Goal: Transaction & Acquisition: Purchase product/service

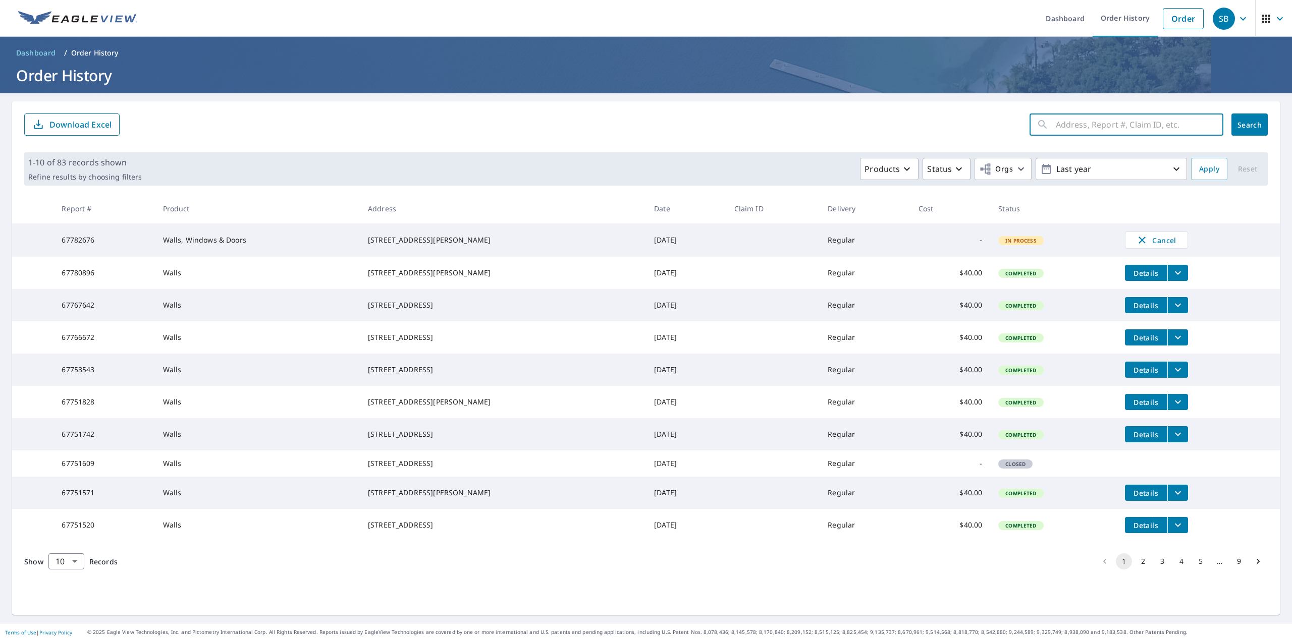
click at [1093, 132] on input "text" at bounding box center [1140, 125] width 168 height 28
paste input "11123 [PERSON_NAME] DR"
type input "11123 [PERSON_NAME] DR"
click at [1248, 126] on span "Search" at bounding box center [1249, 125] width 20 height 10
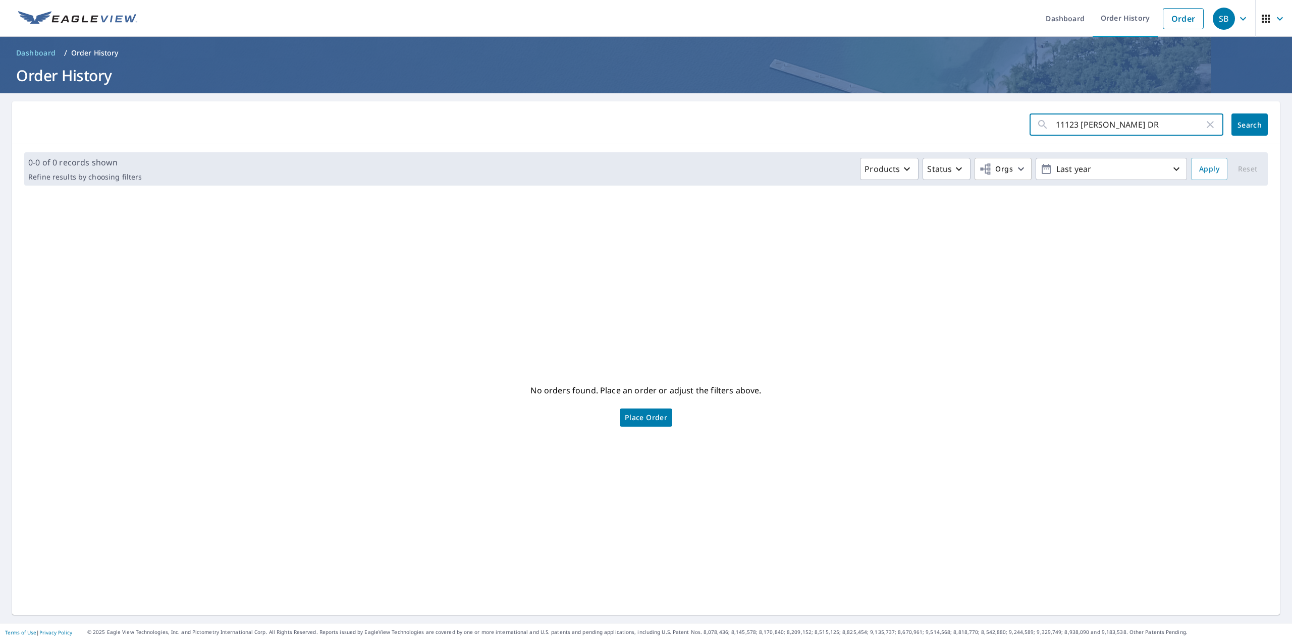
drag, startPoint x: 1085, startPoint y: 124, endPoint x: 1285, endPoint y: 111, distance: 199.7
click at [1285, 111] on div "Dashboard Order History Order SB Dashboard / Order History Order History 11123 …" at bounding box center [646, 320] width 1292 height 641
type input "11123 AL"
click at [1239, 125] on span "Search" at bounding box center [1249, 125] width 20 height 10
click at [1178, 21] on link "Order" at bounding box center [1183, 18] width 41 height 21
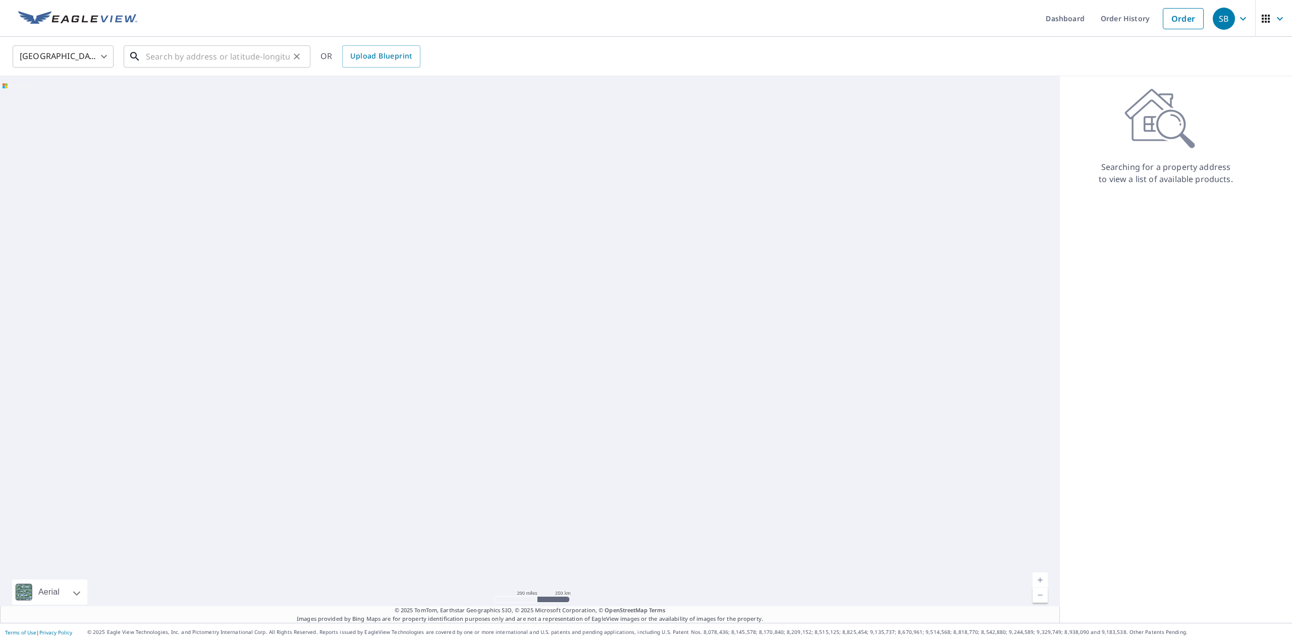
click at [241, 63] on input "text" at bounding box center [218, 56] width 144 height 28
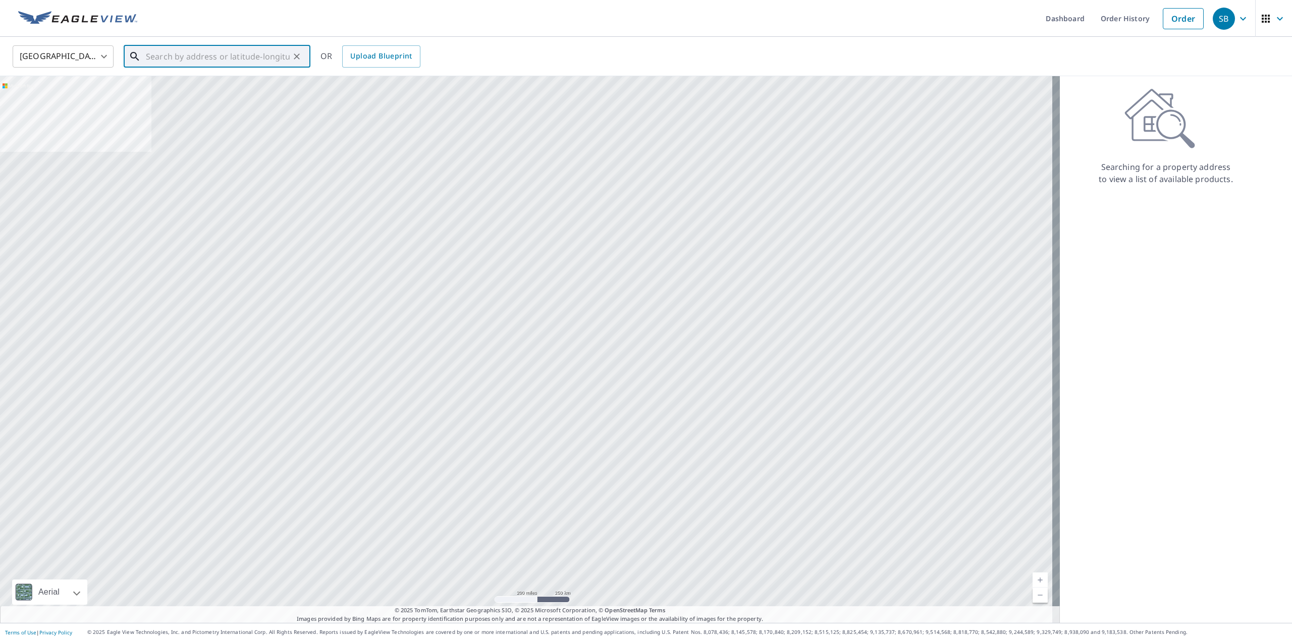
paste input "11123 [PERSON_NAME] DR"
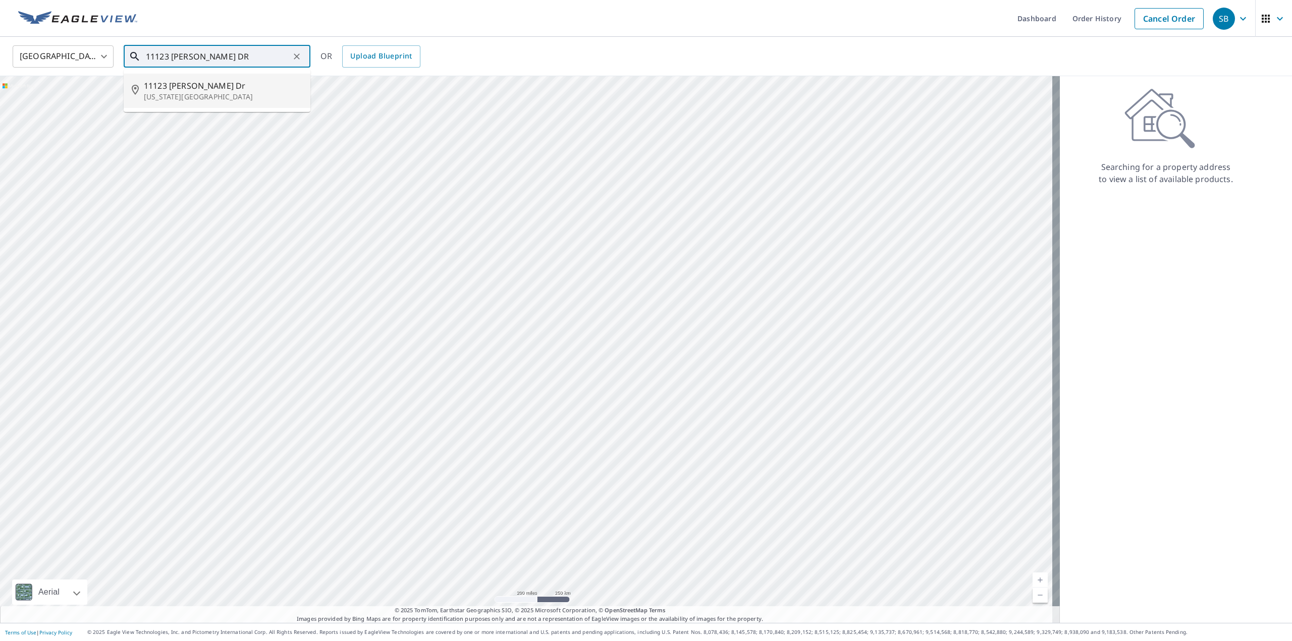
click at [193, 85] on span "11123 [PERSON_NAME] Dr" at bounding box center [223, 86] width 158 height 12
type input "[STREET_ADDRESS][PERSON_NAME][US_STATE]"
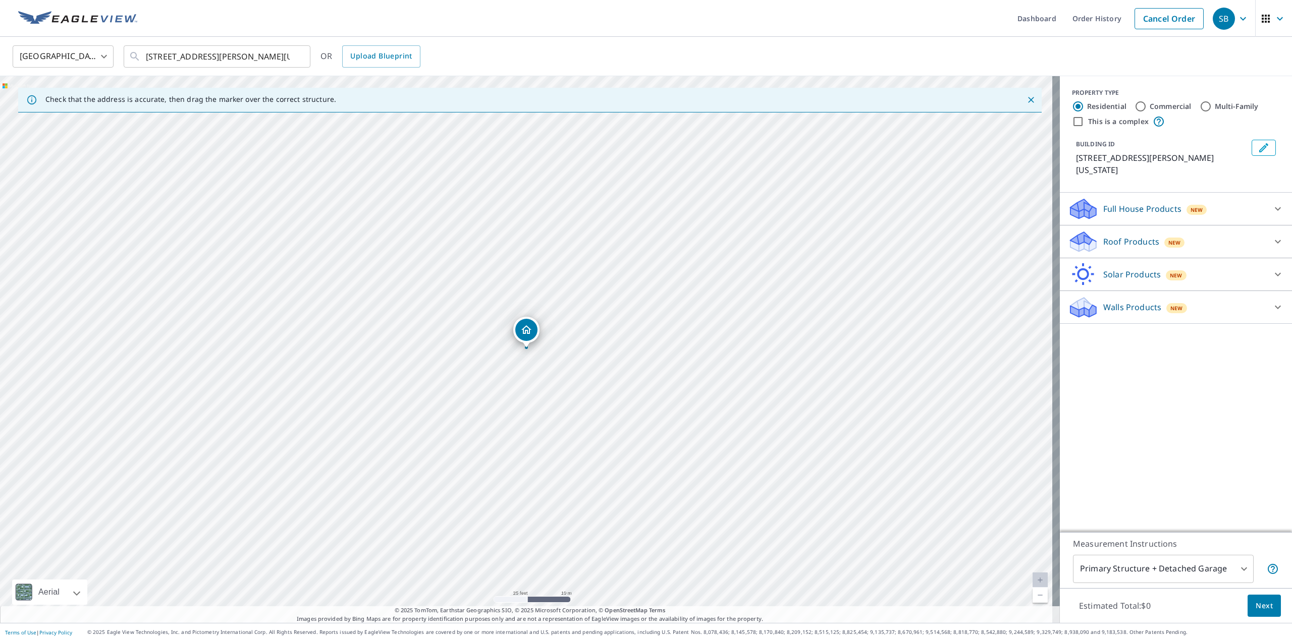
click at [1230, 305] on div "Walls Products New" at bounding box center [1167, 308] width 198 height 24
click at [1083, 360] on p "Walls" at bounding box center [1093, 362] width 21 height 13
click at [1080, 360] on input "Walls $40" at bounding box center [1075, 362] width 15 height 12
checkbox input "true"
click at [1266, 606] on button "Next" at bounding box center [1263, 606] width 33 height 23
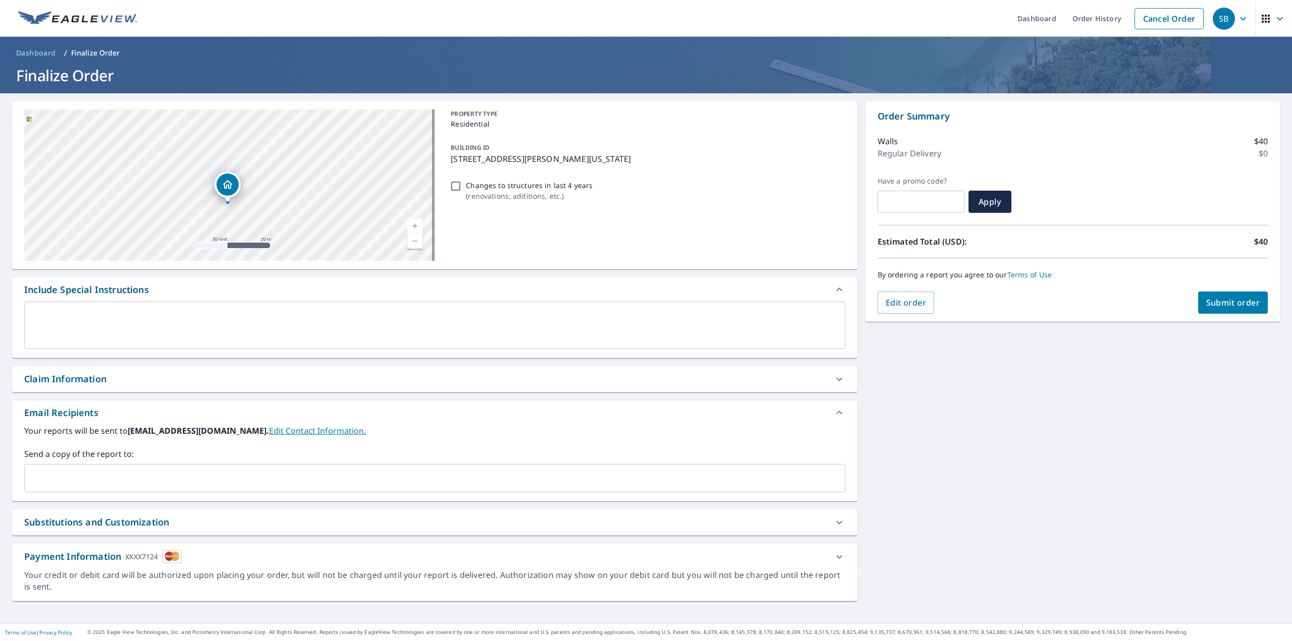
drag, startPoint x: 181, startPoint y: 156, endPoint x: 286, endPoint y: 207, distance: 116.7
click at [286, 207] on div "[STREET_ADDRESS][PERSON_NAME][US_STATE]" at bounding box center [229, 185] width 410 height 151
click at [285, 181] on div "[STREET_ADDRESS][PERSON_NAME][US_STATE]" at bounding box center [229, 185] width 410 height 151
drag, startPoint x: 355, startPoint y: 203, endPoint x: 326, endPoint y: 170, distance: 43.6
click at [326, 170] on div "[STREET_ADDRESS][PERSON_NAME][US_STATE]" at bounding box center [229, 185] width 410 height 151
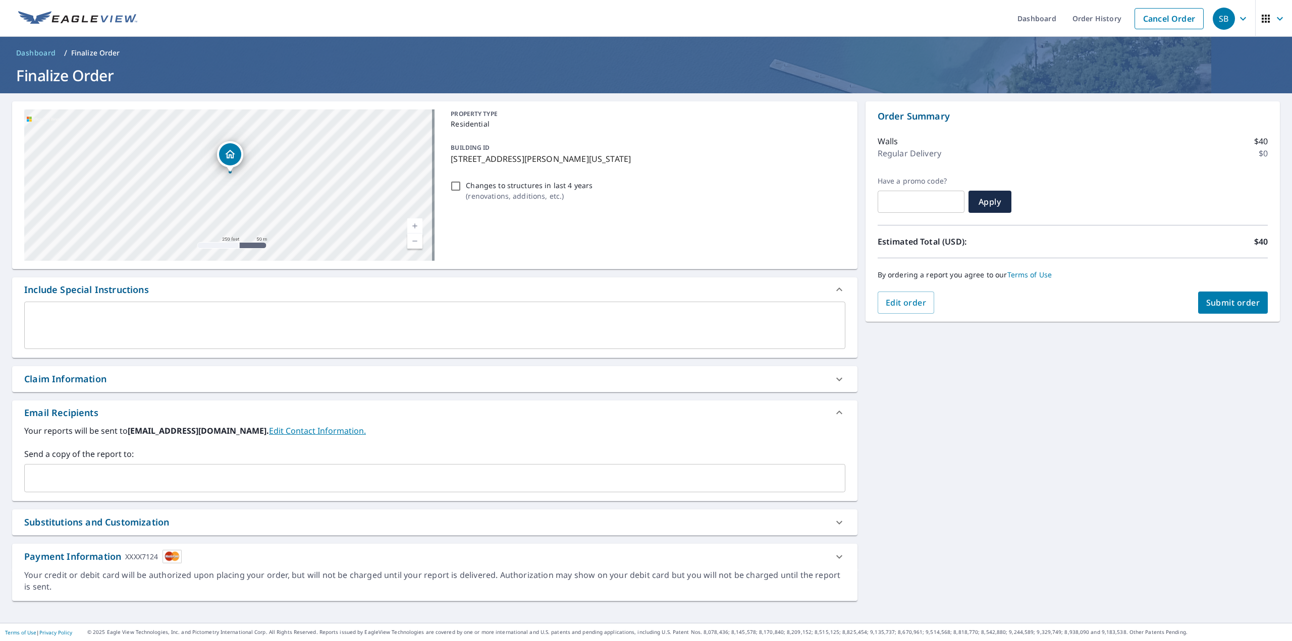
drag, startPoint x: 288, startPoint y: 166, endPoint x: 294, endPoint y: 189, distance: 24.1
click at [294, 189] on div "[STREET_ADDRESS][PERSON_NAME][US_STATE]" at bounding box center [229, 185] width 410 height 151
drag, startPoint x: 294, startPoint y: 204, endPoint x: 299, endPoint y: 150, distance: 54.3
click at [299, 150] on div "[STREET_ADDRESS][PERSON_NAME][US_STATE]" at bounding box center [229, 185] width 410 height 151
click at [1041, 399] on div "**********" at bounding box center [646, 358] width 1292 height 530
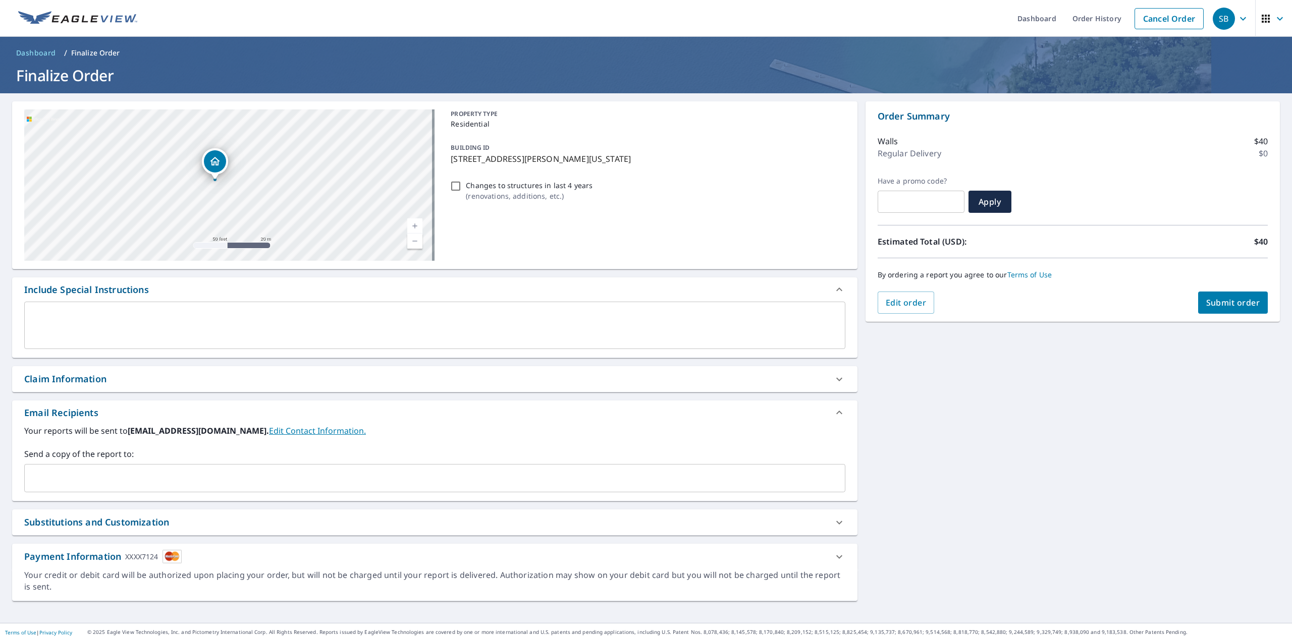
click at [1241, 308] on span "Submit order" at bounding box center [1233, 302] width 54 height 11
checkbox input "true"
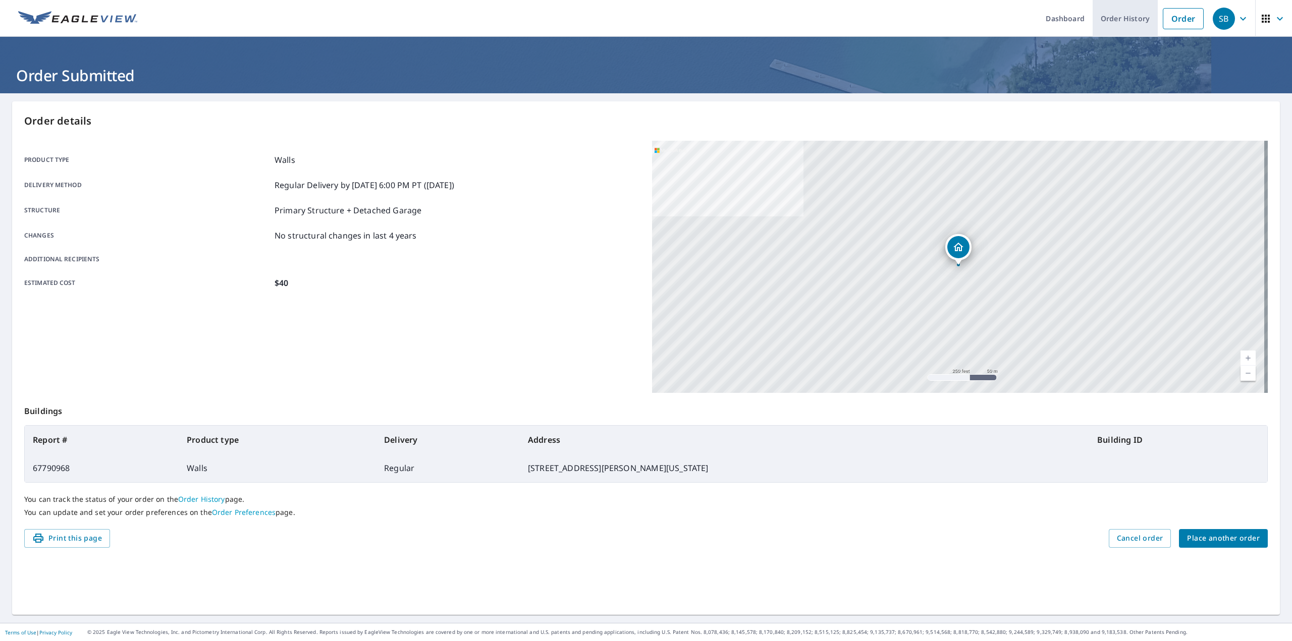
click at [1122, 21] on link "Order History" at bounding box center [1125, 18] width 65 height 37
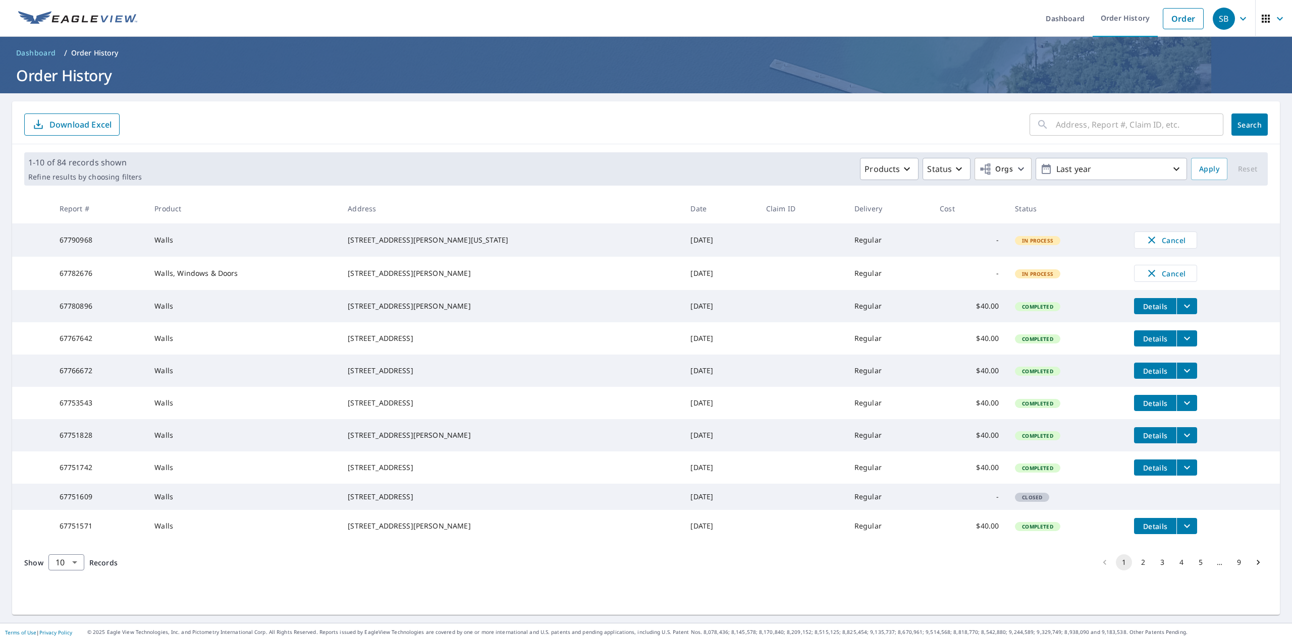
click at [1106, 119] on input "text" at bounding box center [1140, 125] width 168 height 28
paste input "[STREET_ADDRESS]"
drag, startPoint x: 1087, startPoint y: 125, endPoint x: 1222, endPoint y: 121, distance: 135.3
click at [1212, 121] on div "[STREET_ADDRESS] ​" at bounding box center [1126, 125] width 194 height 22
type input "14227 Pi"
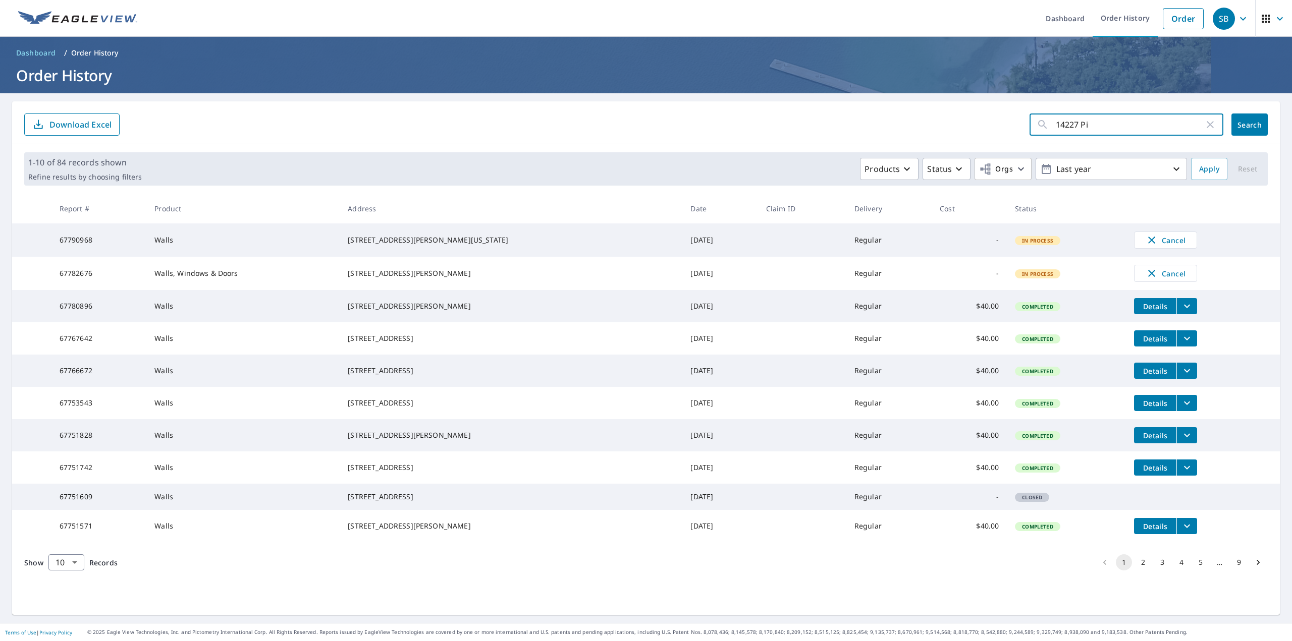
click at [1241, 123] on span "Search" at bounding box center [1249, 125] width 20 height 10
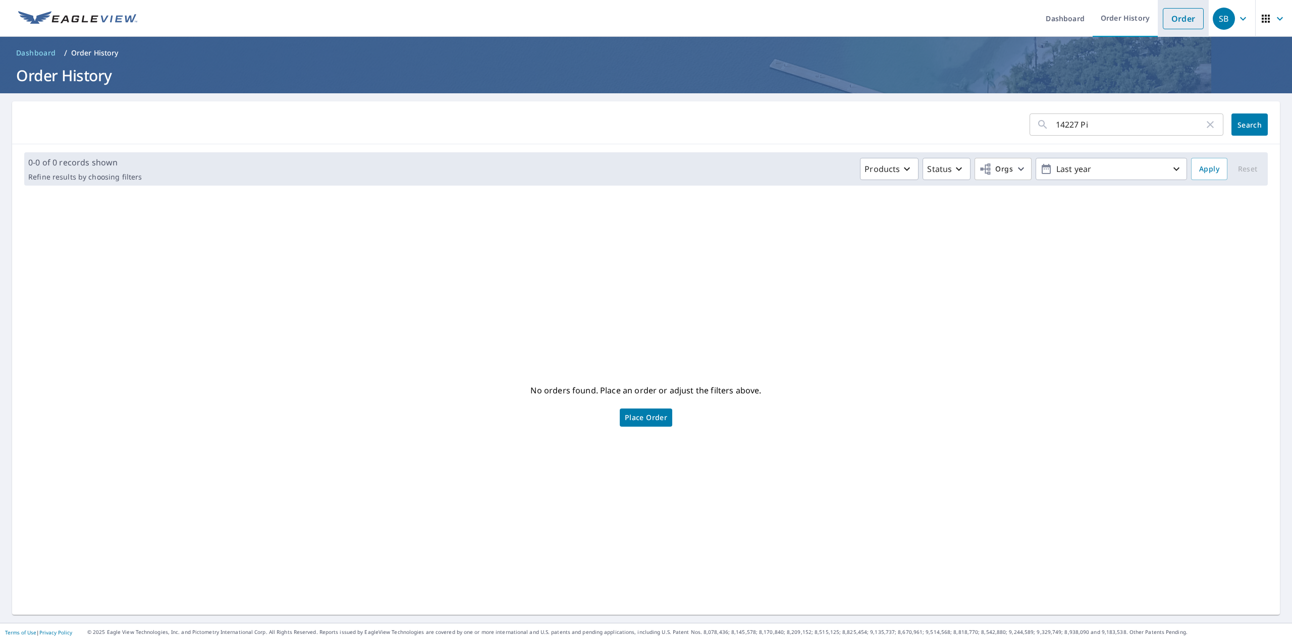
click at [1165, 27] on link "Order" at bounding box center [1183, 18] width 41 height 21
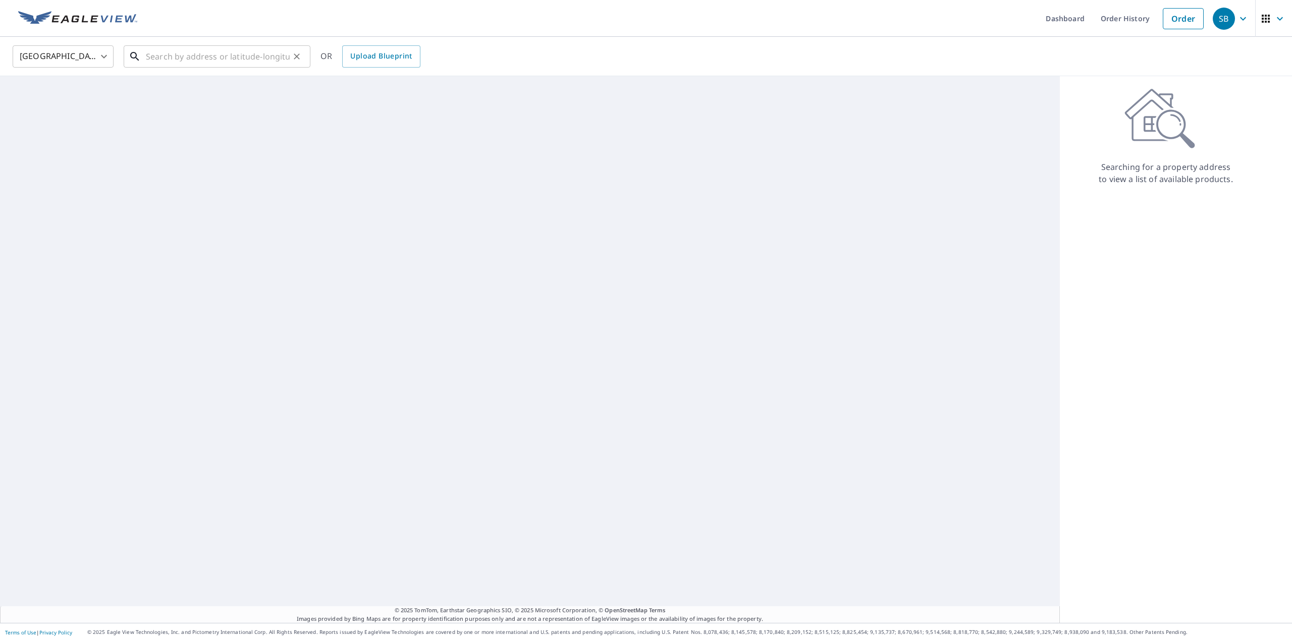
click at [257, 60] on input "text" at bounding box center [218, 56] width 144 height 28
paste input "[STREET_ADDRESS]"
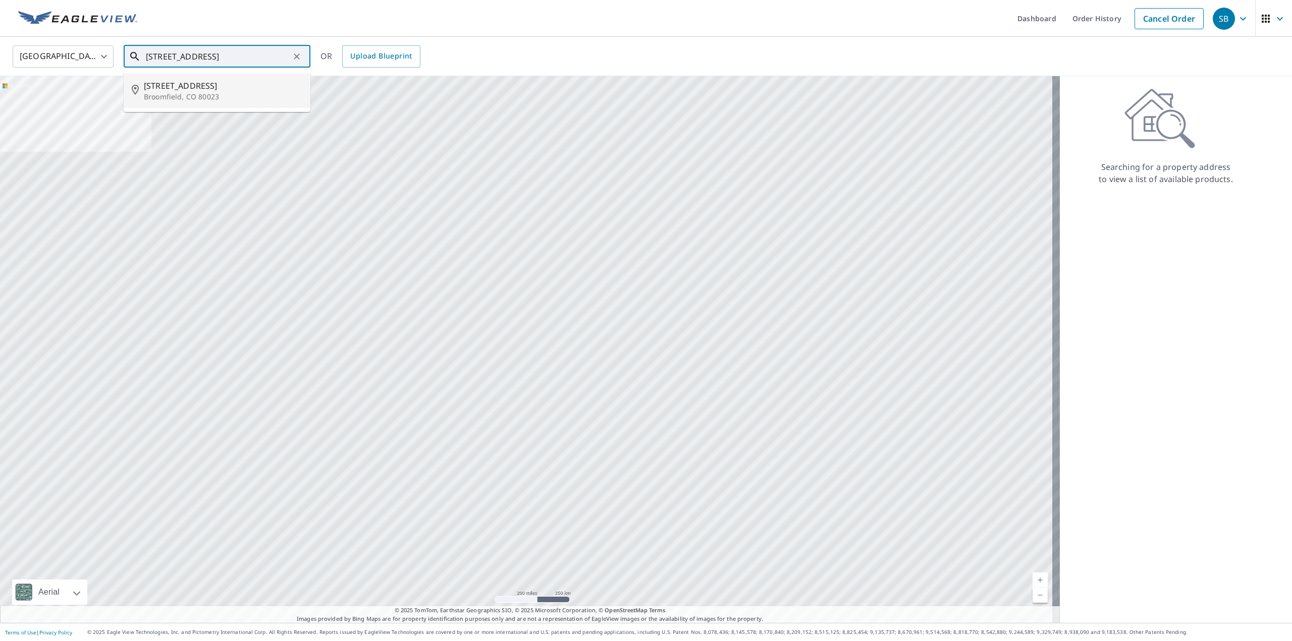
click at [188, 87] on span "[STREET_ADDRESS]" at bounding box center [223, 86] width 158 height 12
type input "[STREET_ADDRESS]"
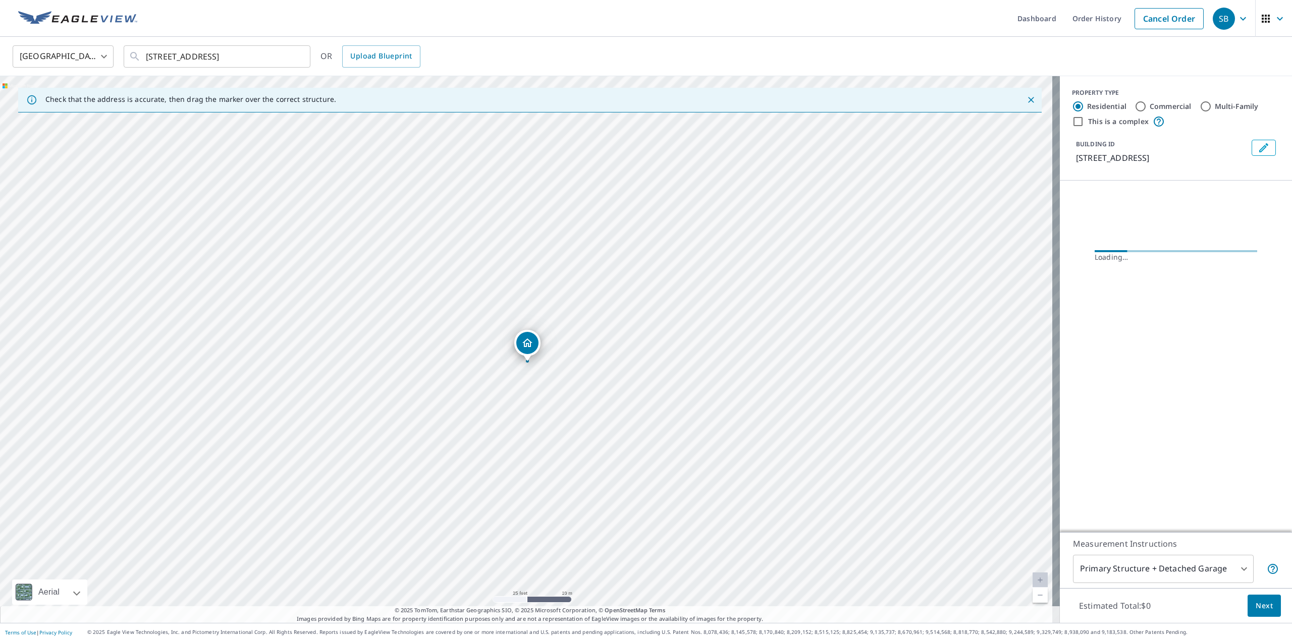
drag, startPoint x: 645, startPoint y: 359, endPoint x: 628, endPoint y: 359, distance: 17.2
click at [628, 359] on div "[STREET_ADDRESS]" at bounding box center [530, 349] width 1060 height 547
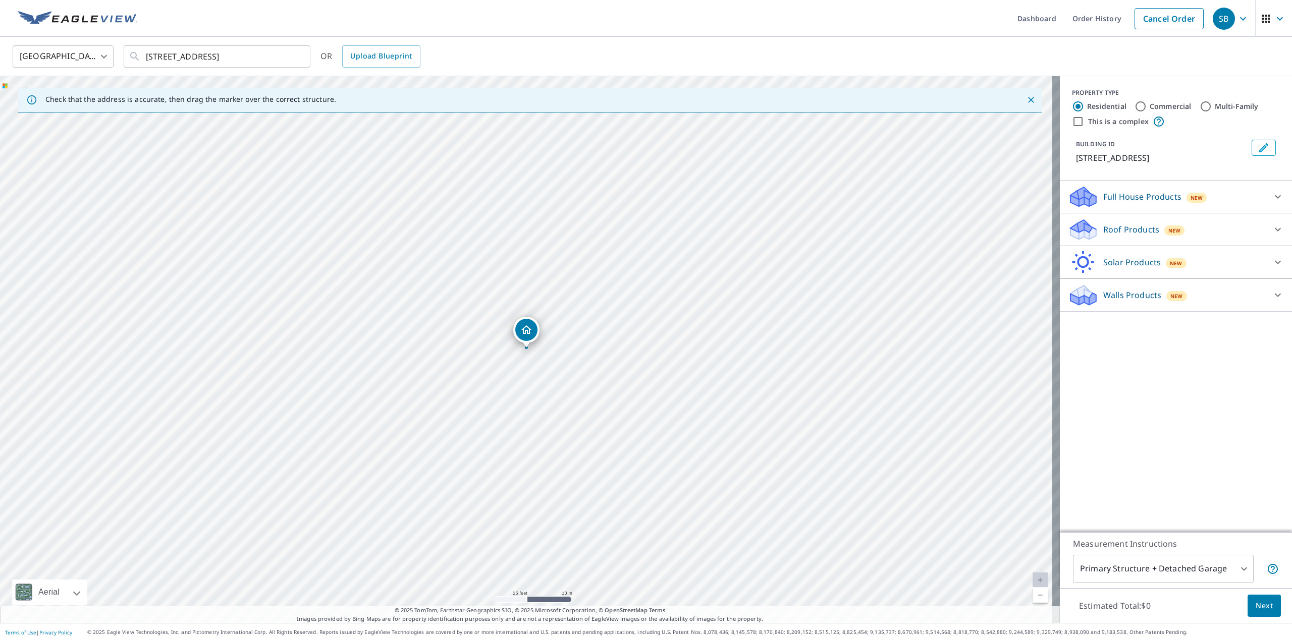
drag, startPoint x: 1182, startPoint y: 368, endPoint x: 1209, endPoint y: 359, distance: 27.9
click at [1184, 368] on div "PROPERTY TYPE Residential Commercial Multi-Family This is a complex BUILDING ID…" at bounding box center [1176, 304] width 232 height 456
click at [1277, 295] on div at bounding box center [1278, 295] width 24 height 24
click at [1155, 436] on div "PROPERTY TYPE Residential Commercial Multi-Family This is a complex BUILDING ID…" at bounding box center [1176, 304] width 232 height 456
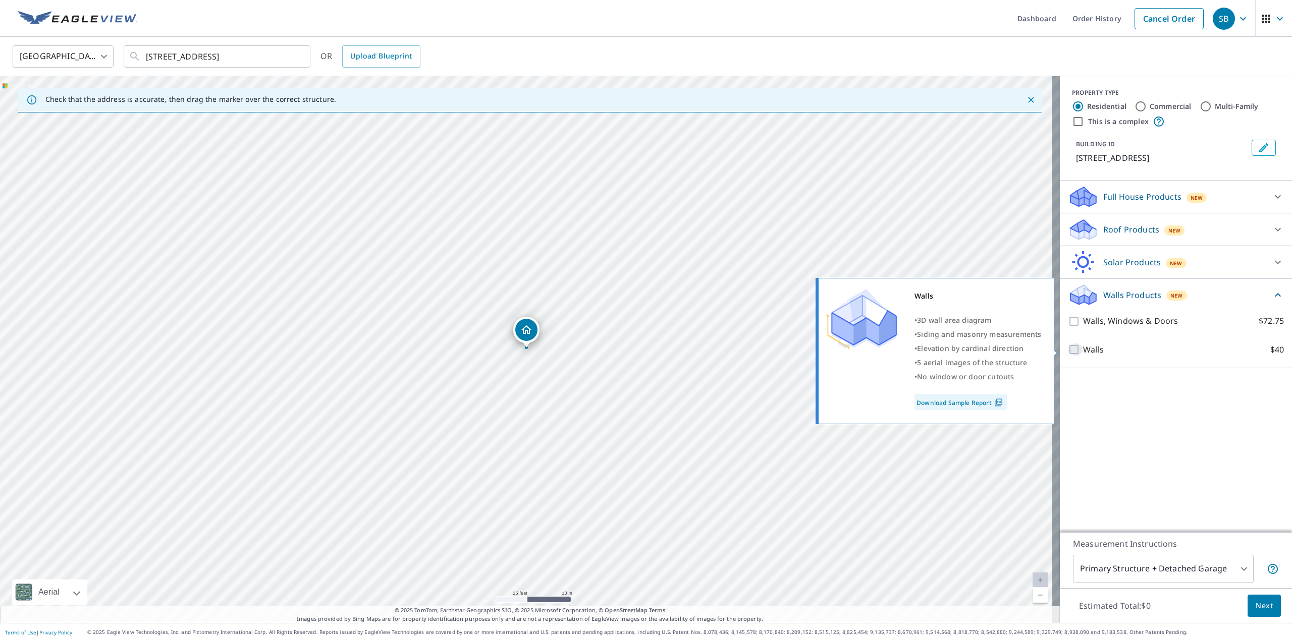
click at [1068, 351] on input "Walls $40" at bounding box center [1075, 350] width 15 height 12
checkbox input "true"
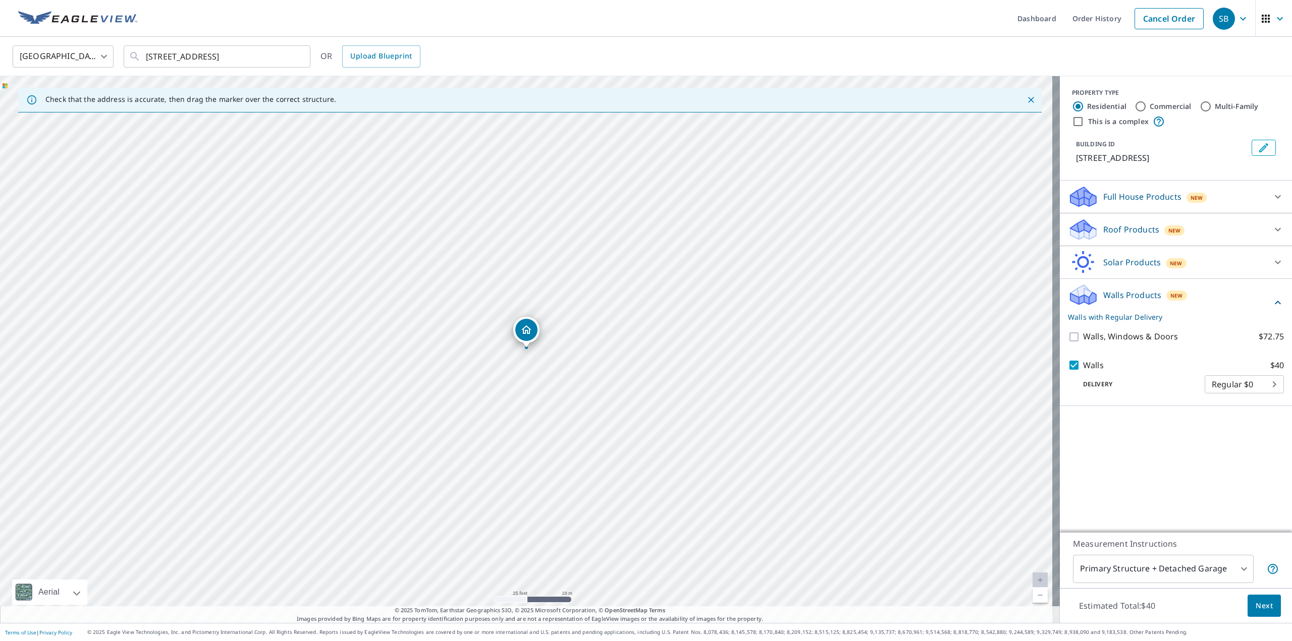
click at [1188, 454] on div "PROPERTY TYPE Residential Commercial Multi-Family This is a complex BUILDING ID…" at bounding box center [1176, 304] width 232 height 456
click at [1261, 602] on span "Next" at bounding box center [1264, 606] width 17 height 13
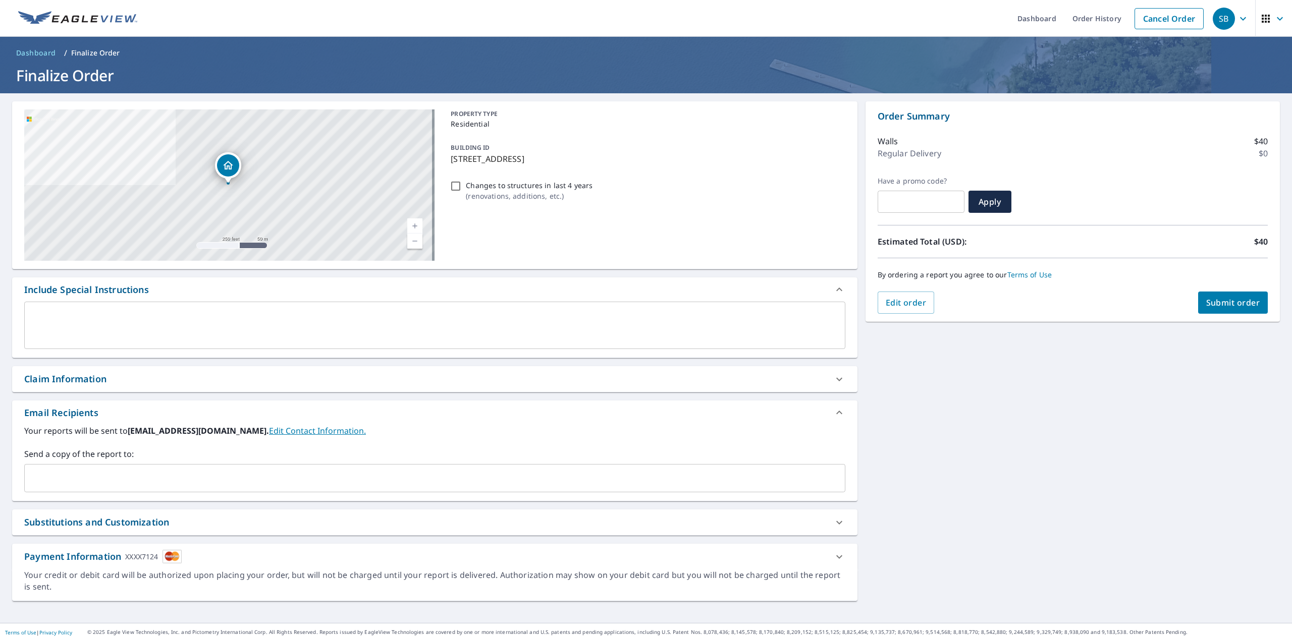
click at [1226, 302] on span "Submit order" at bounding box center [1233, 302] width 54 height 11
checkbox input "true"
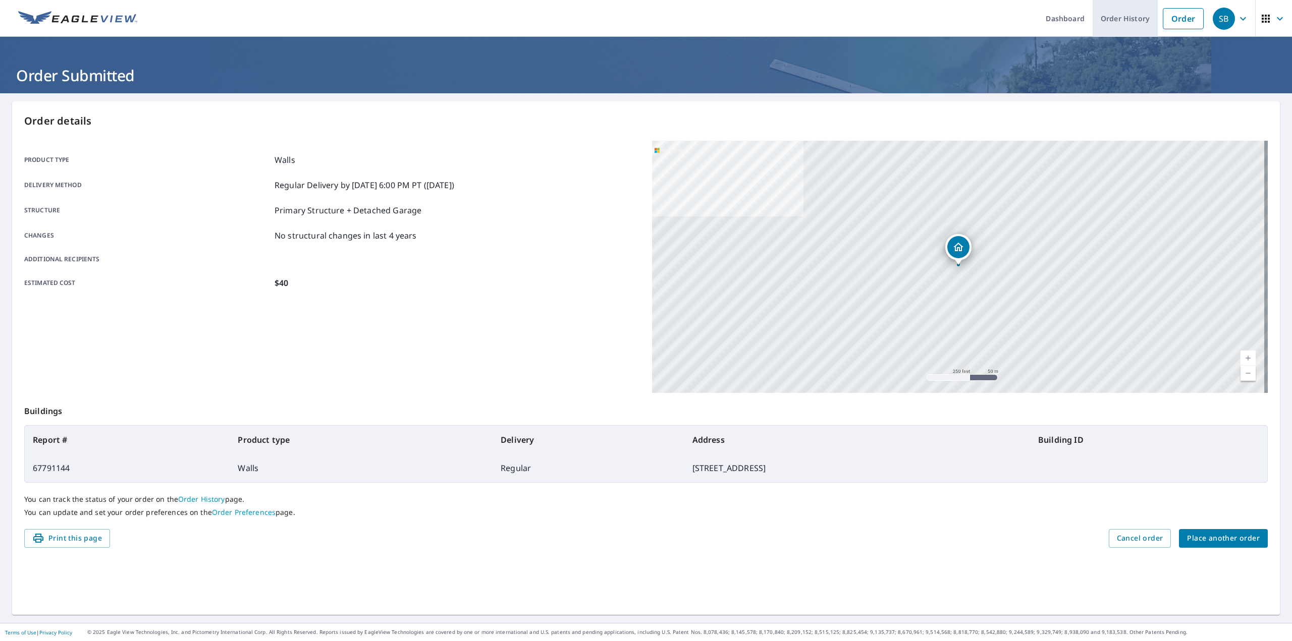
click at [1113, 10] on link "Order History" at bounding box center [1125, 18] width 65 height 37
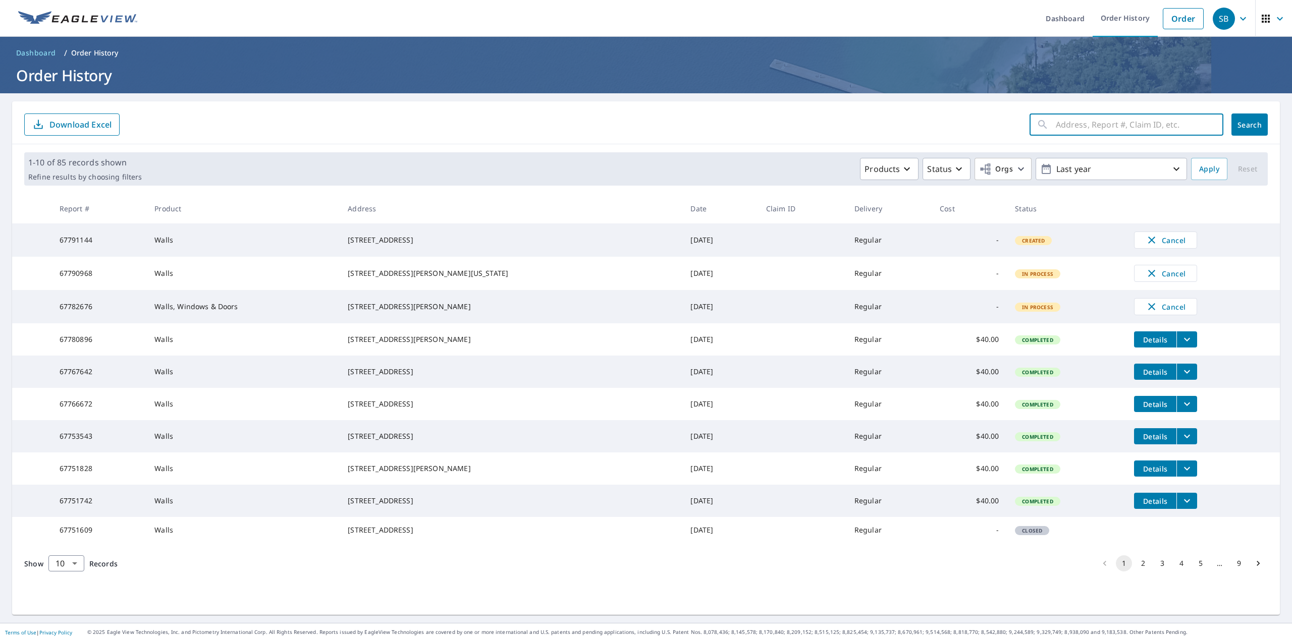
click at [1086, 136] on input "text" at bounding box center [1140, 125] width 168 height 28
type input "477 f"
click button "Search" at bounding box center [1249, 125] width 36 height 22
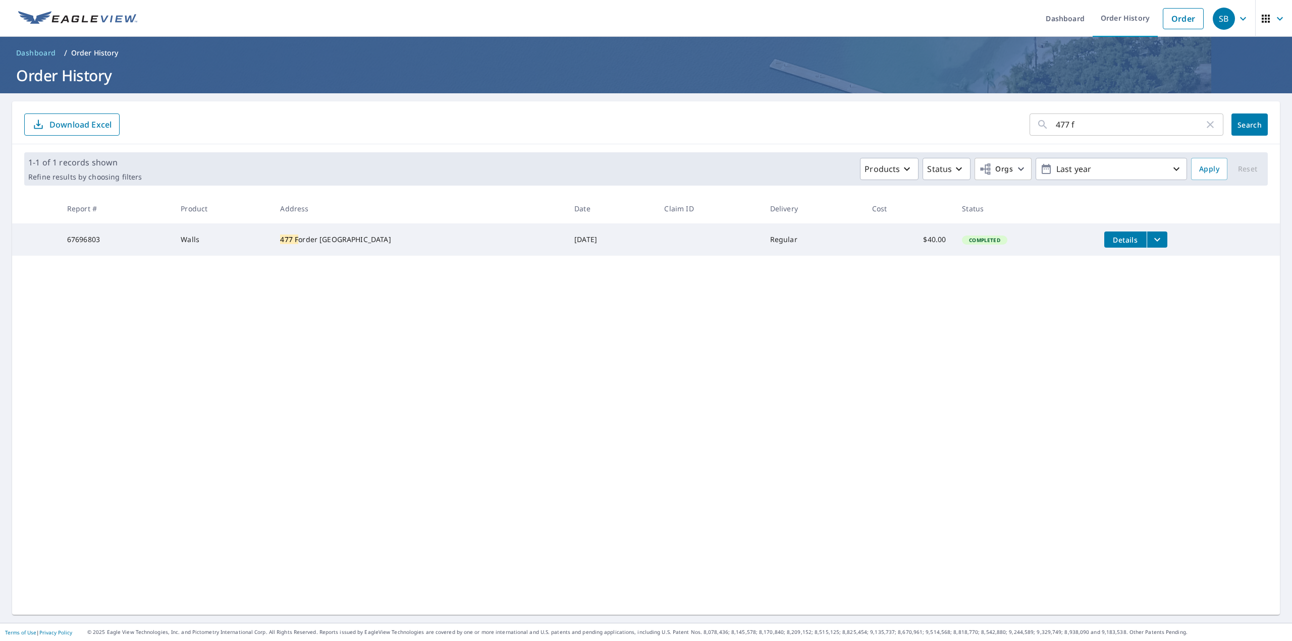
click at [643, 404] on div "477 f ​ Search Download Excel 1-1 of 1 records shown Refine results by choosing…" at bounding box center [646, 358] width 1268 height 514
click at [642, 399] on div "477 f ​ Search Download Excel 1-1 of 1 records shown Refine results by choosing…" at bounding box center [646, 358] width 1268 height 514
click at [851, 392] on div "477 f ​ Search Download Excel 1-1 of 1 records shown Refine results by choosing…" at bounding box center [646, 358] width 1268 height 514
click at [1151, 241] on icon "filesDropdownBtn-67696803" at bounding box center [1157, 240] width 12 height 12
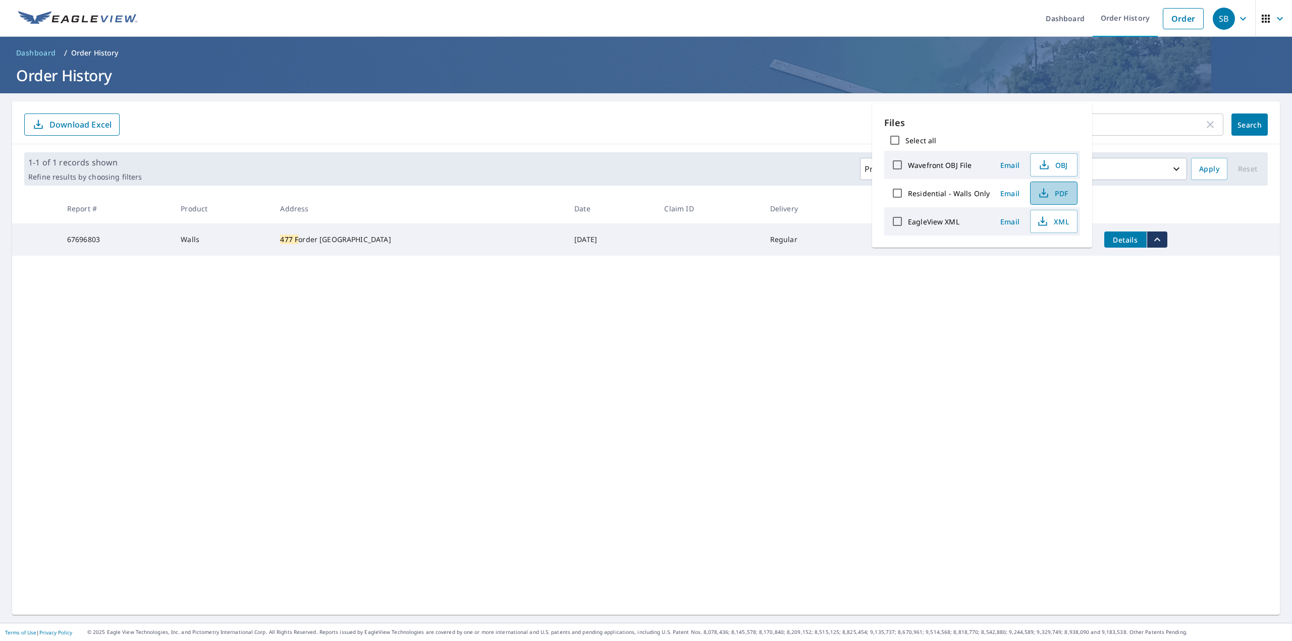
click at [1045, 195] on icon "button" at bounding box center [1044, 193] width 12 height 12
click at [936, 303] on div "477 f ​ Search Download Excel 1-1 of 1 records shown Refine results by choosing…" at bounding box center [646, 358] width 1268 height 514
